Goal: Find specific page/section: Find specific page/section

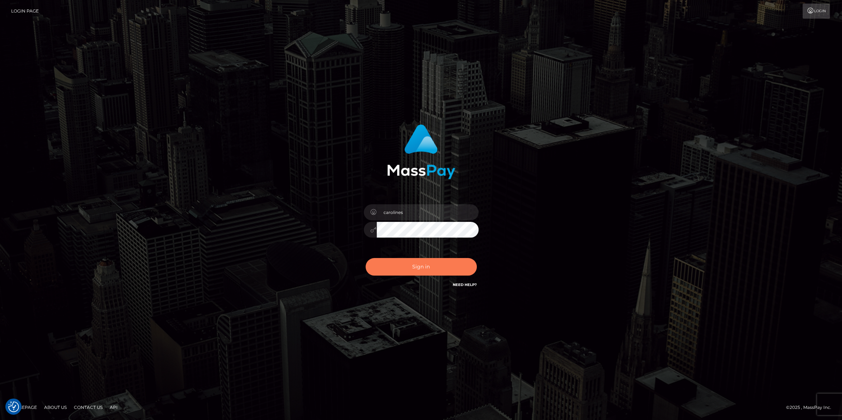
click at [441, 263] on button "Sign in" at bounding box center [421, 267] width 111 height 18
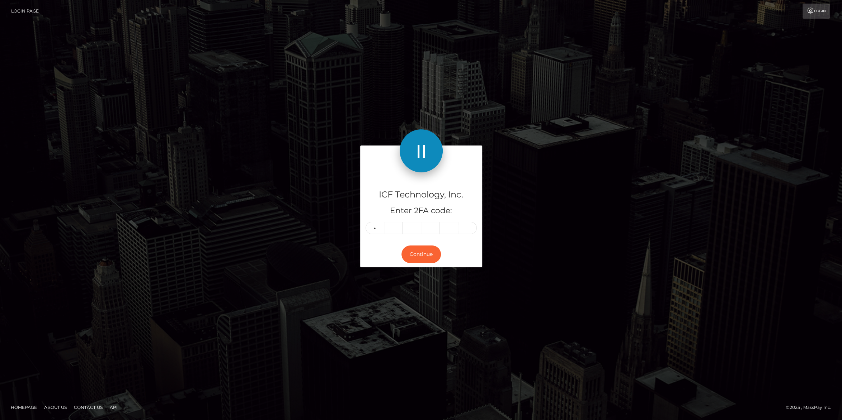
type input "3"
type input "8"
type input "7"
type input "4"
type input "3"
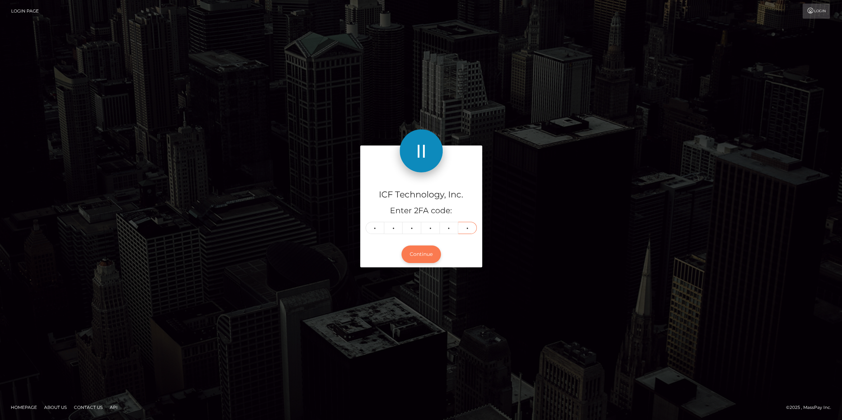
type input "8"
click at [414, 257] on button "Continue" at bounding box center [420, 255] width 39 height 18
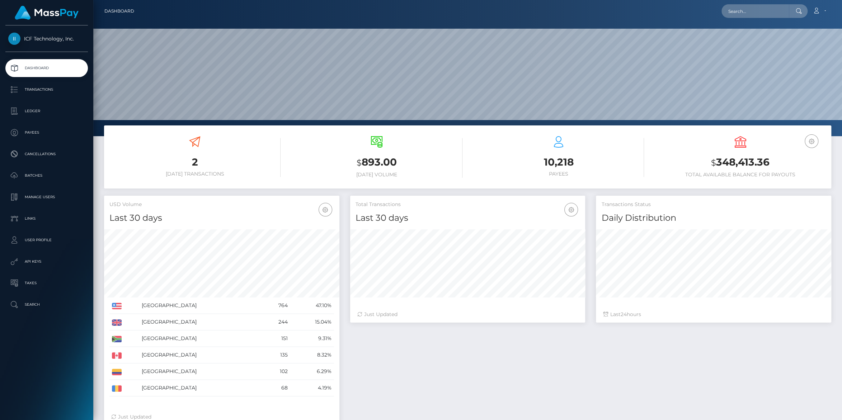
scroll to position [127, 235]
click at [38, 110] on p "Ledger" at bounding box center [46, 111] width 77 height 11
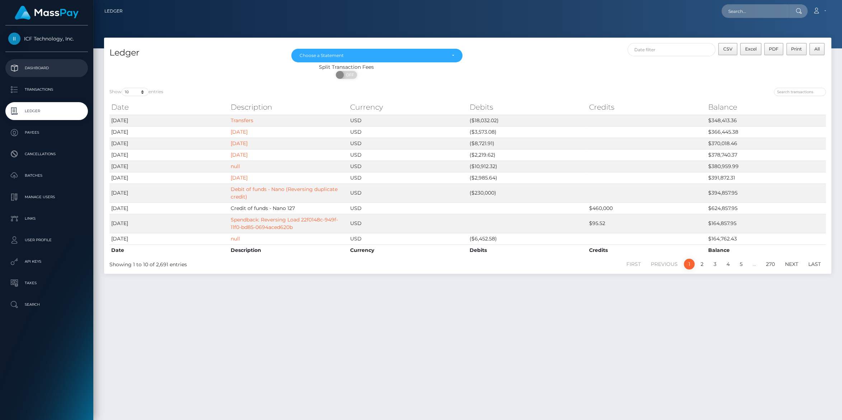
click at [36, 70] on p "Dashboard" at bounding box center [46, 68] width 77 height 11
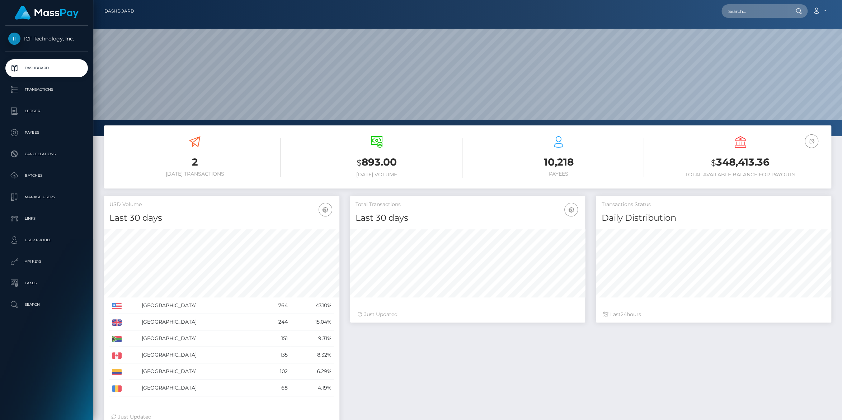
scroll to position [127, 235]
click at [34, 177] on p "Batches" at bounding box center [46, 175] width 77 height 11
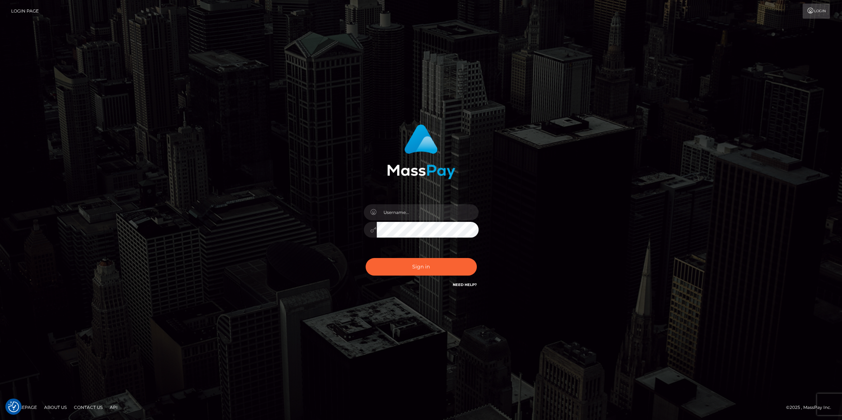
type input "carolines"
click at [416, 266] on button "Sign in" at bounding box center [421, 267] width 111 height 18
click at [414, 262] on button "Sign in" at bounding box center [421, 267] width 111 height 18
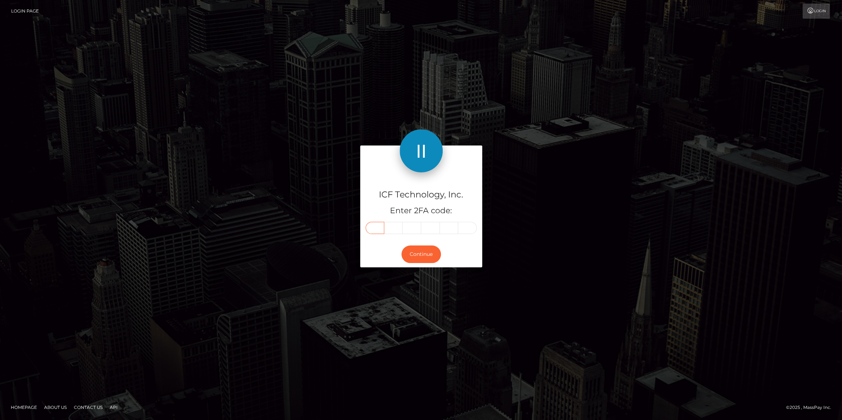
click at [373, 227] on input "text" at bounding box center [375, 228] width 19 height 12
type input "6"
type input "1"
type input "6"
type input "5"
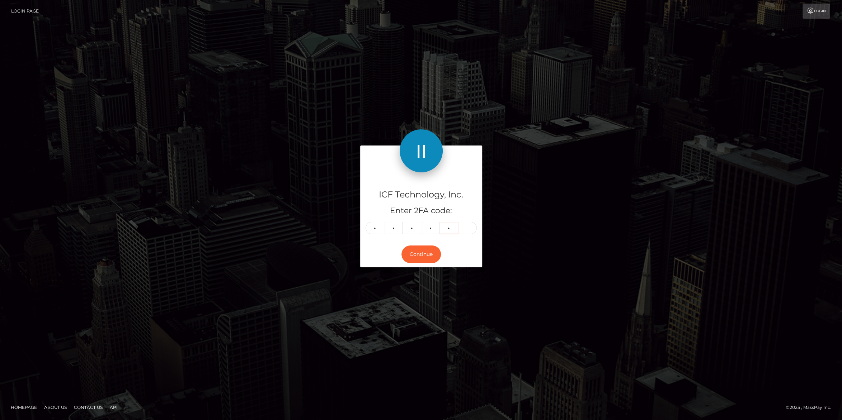
type input "7"
type input "1"
drag, startPoint x: 422, startPoint y: 256, endPoint x: 490, endPoint y: 228, distance: 73.9
click at [423, 254] on button "Continue" at bounding box center [420, 255] width 39 height 18
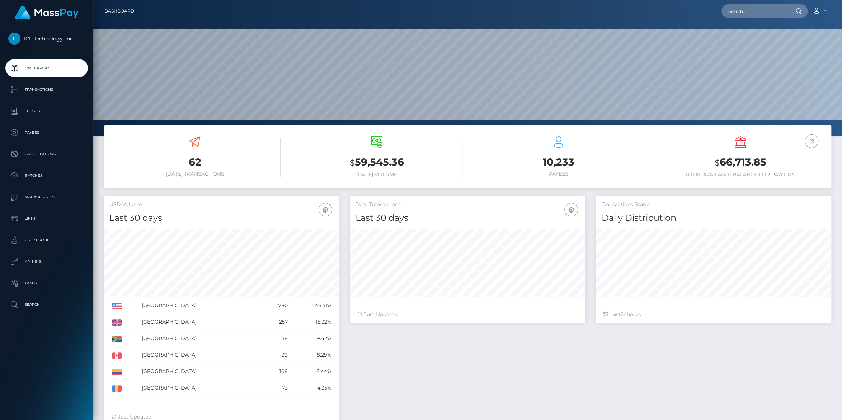
scroll to position [127, 235]
click at [36, 177] on p "Batches" at bounding box center [46, 175] width 77 height 11
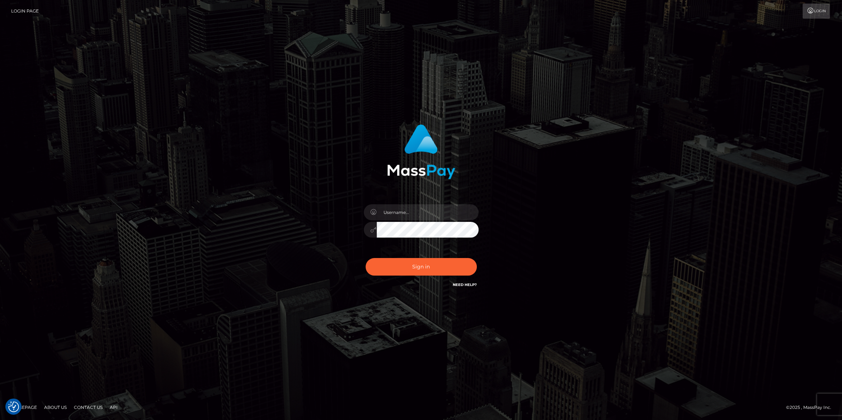
type input "carolines"
click at [416, 268] on button "Sign in" at bounding box center [421, 267] width 111 height 18
click at [393, 275] on button "Sign in" at bounding box center [421, 267] width 111 height 18
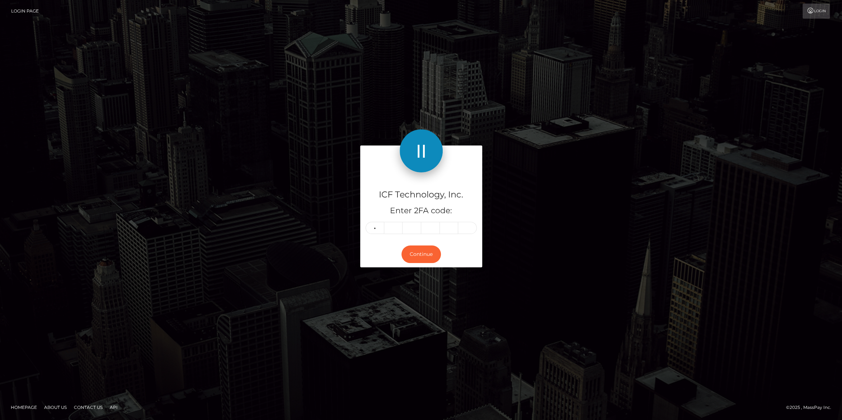
type input "0"
type input "7"
type input "0"
type input "8"
type input "9"
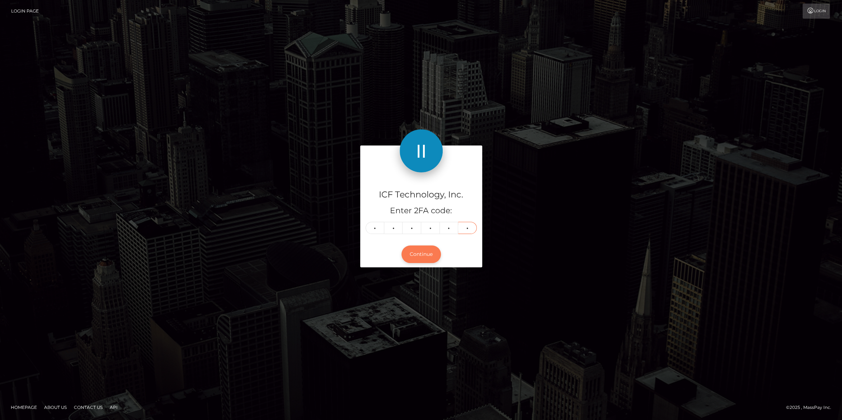
type input "1"
click at [413, 253] on button "Continue" at bounding box center [420, 255] width 39 height 18
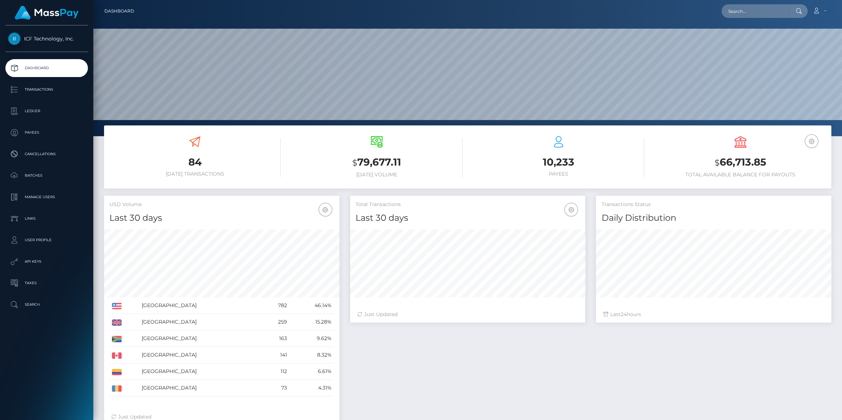
scroll to position [127, 235]
click at [35, 135] on p "Payees" at bounding box center [46, 132] width 77 height 11
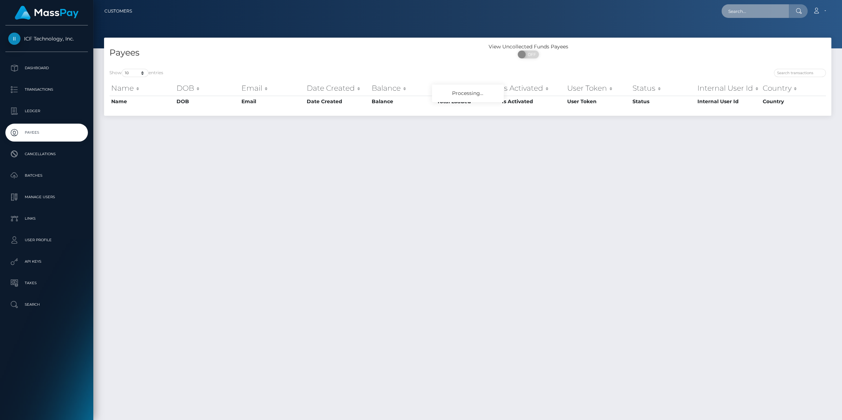
click at [743, 17] on input "text" at bounding box center [754, 11] width 67 height 14
paste input "[EMAIL_ADDRESS][DOMAIN_NAME]"
type input "[EMAIL_ADDRESS][DOMAIN_NAME]"
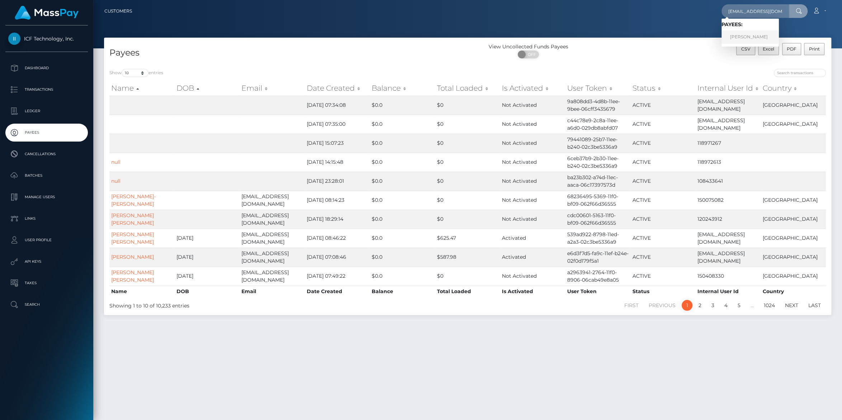
click at [746, 36] on link "[PERSON_NAME]" at bounding box center [749, 36] width 57 height 13
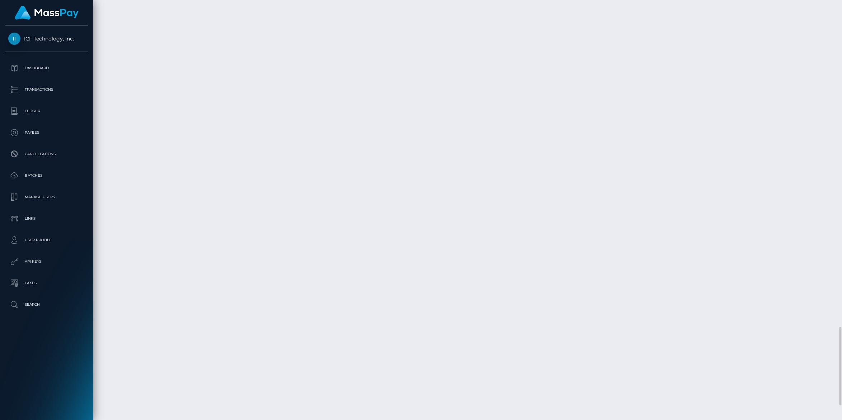
scroll to position [1707, 0]
